Goal: Check status: Check status

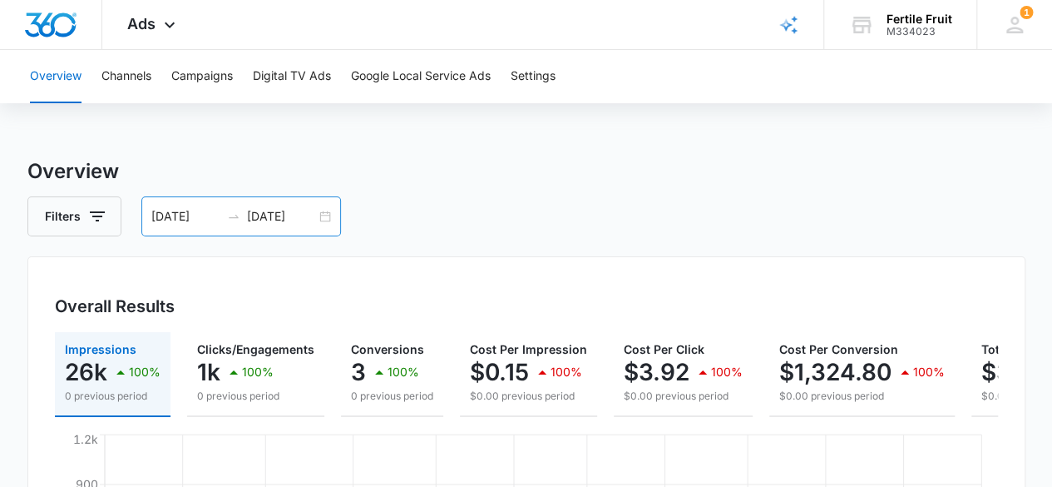
click at [326, 204] on div "04/08/2025 10/05/2025" at bounding box center [241, 216] width 200 height 40
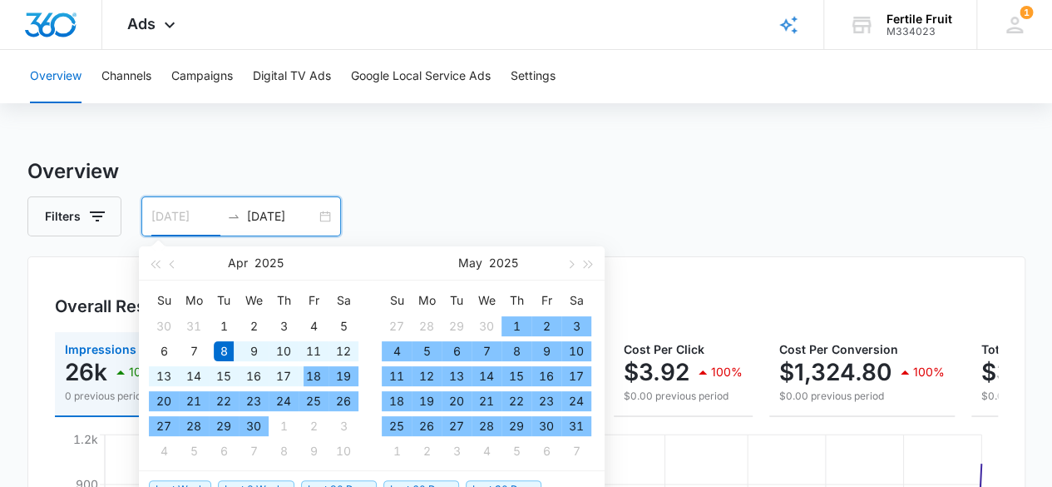
scroll to position [166, 0]
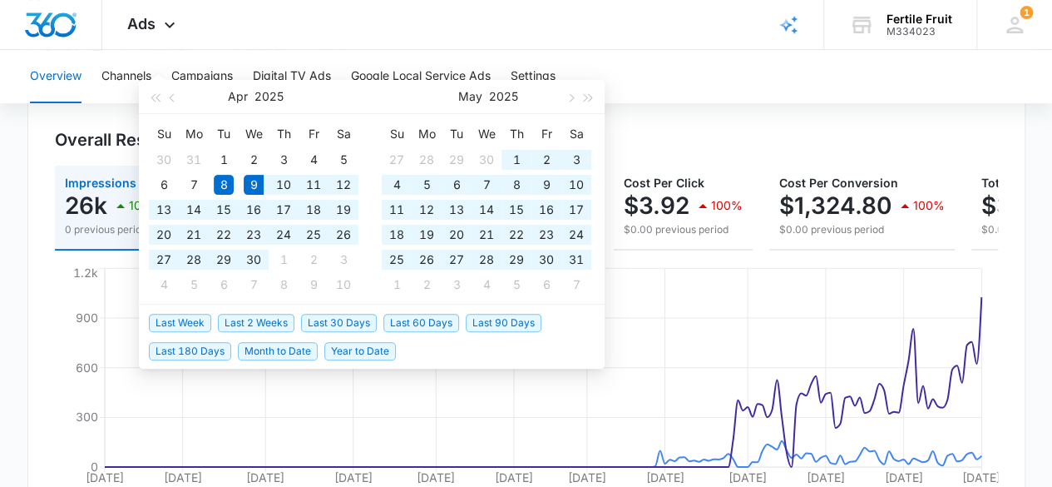
click at [187, 348] on span "Last 180 Days" at bounding box center [190, 351] width 82 height 18
type input "04/09/2025"
type input "10/06/2025"
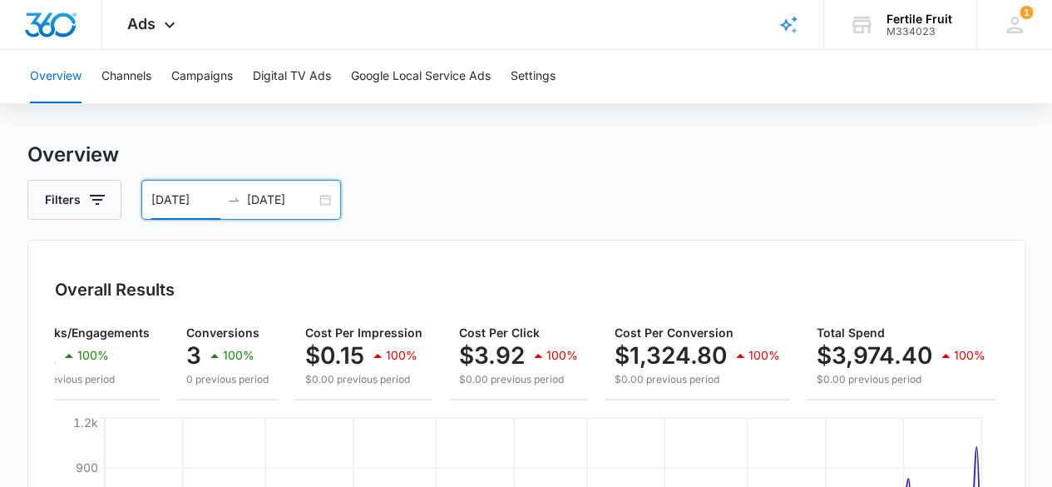
scroll to position [0, 0]
